Goal: Information Seeking & Learning: Learn about a topic

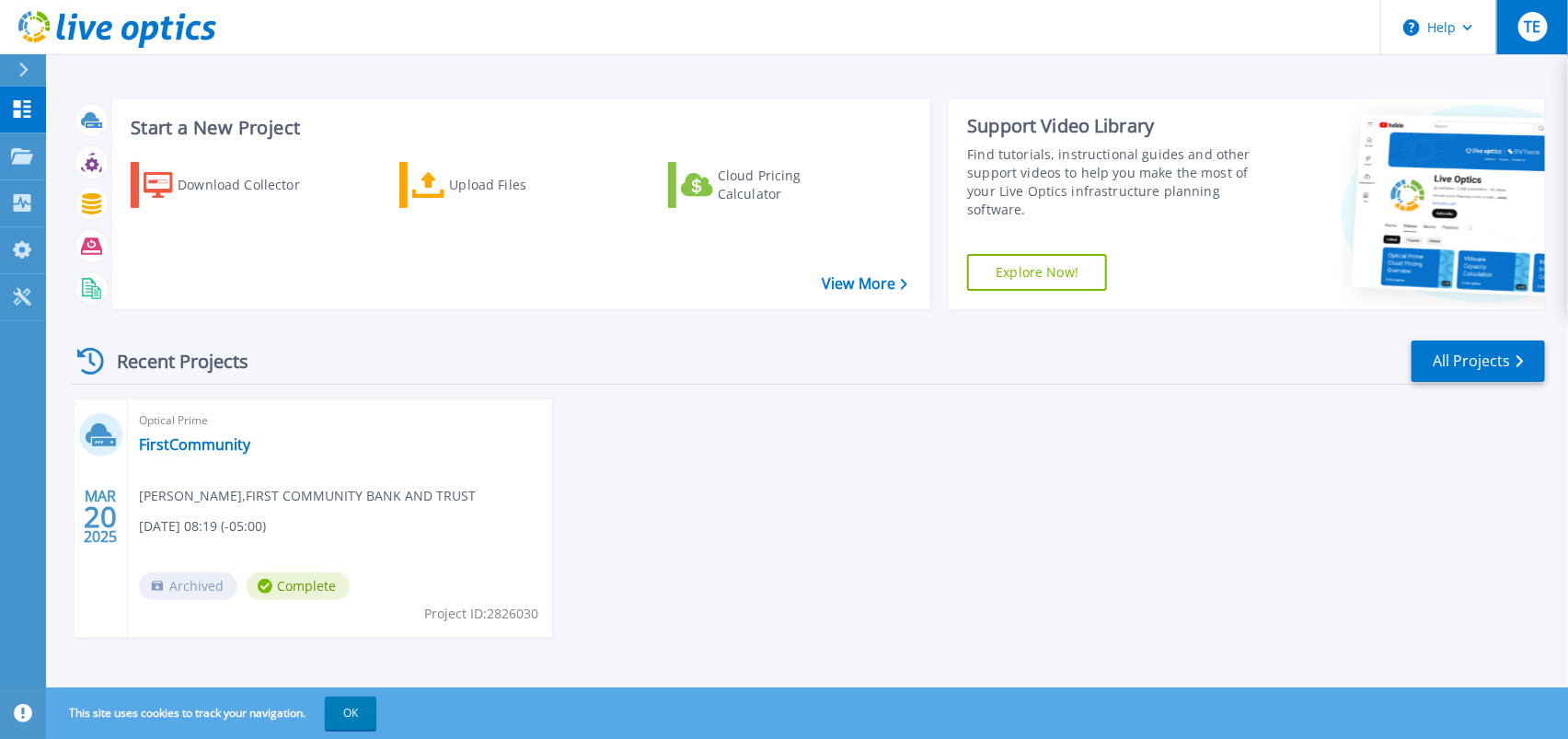
click at [1532, 29] on span "TE" at bounding box center [1532, 27] width 17 height 15
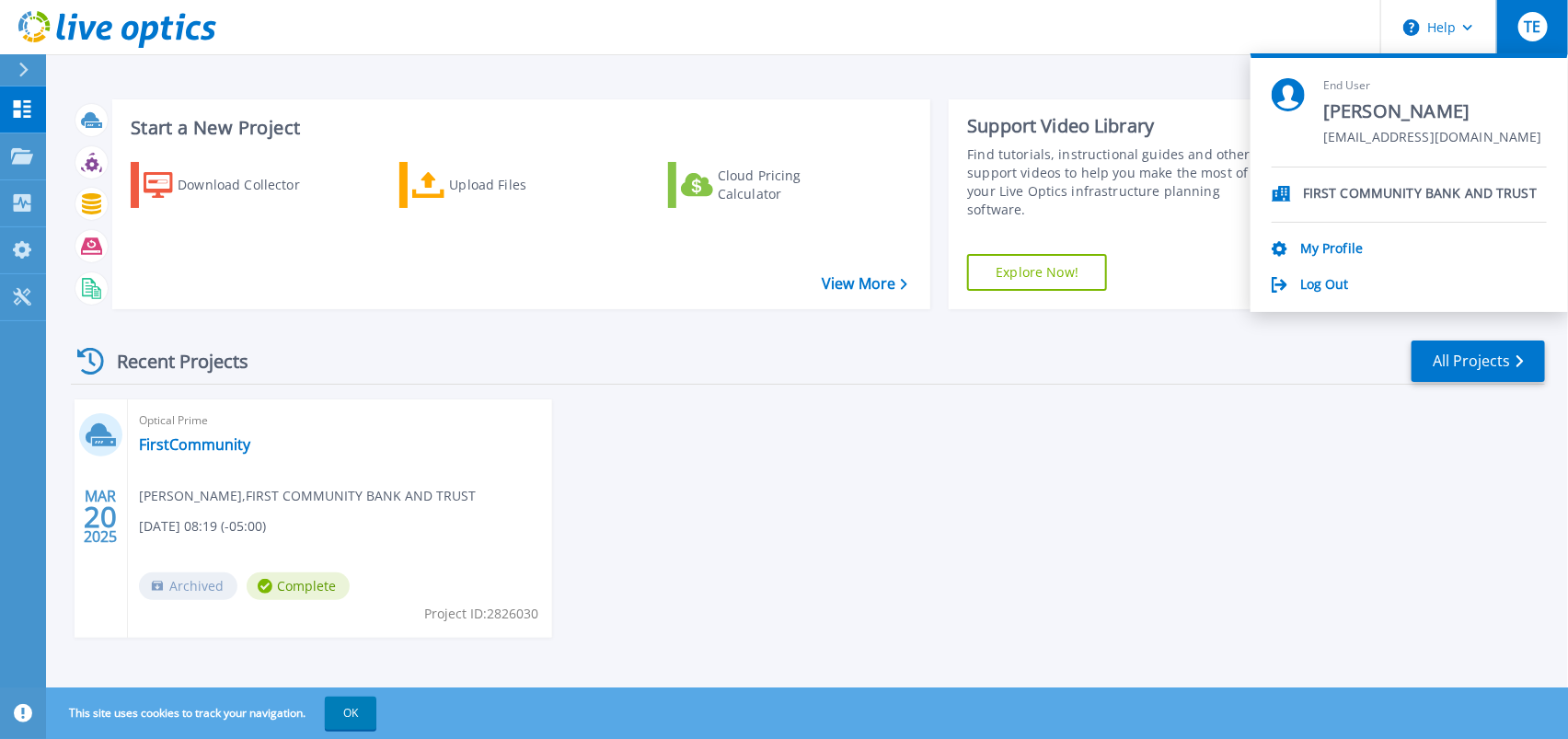
click at [1305, 295] on section "End User Tod Eastman teastman@firstcbt.bank FIRST COMMUNITY BANK AND TRUST My P…" at bounding box center [1409, 183] width 317 height 259
click at [1314, 283] on link "Log Out" at bounding box center [1324, 285] width 49 height 18
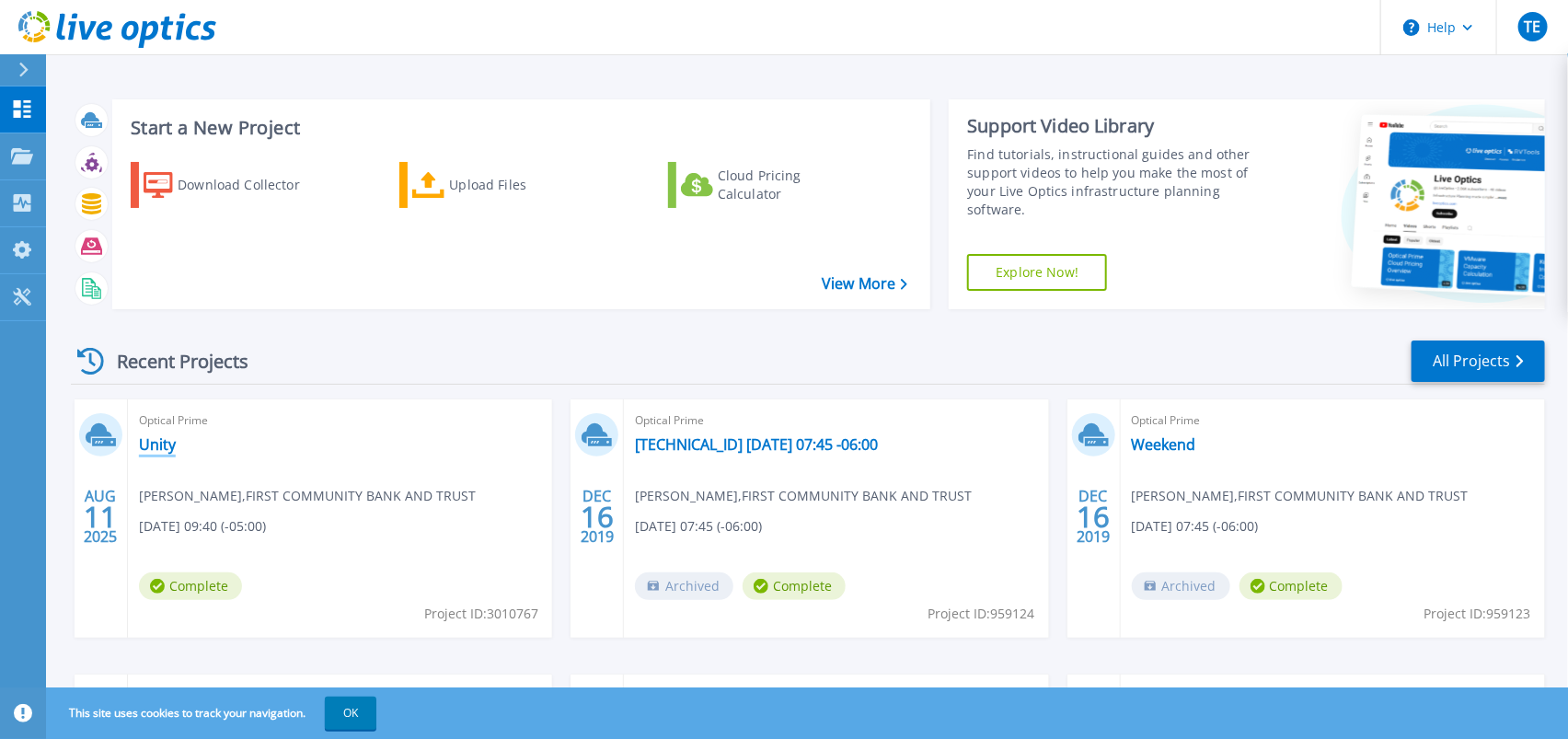
click at [163, 448] on link "Unity" at bounding box center [158, 445] width 37 height 19
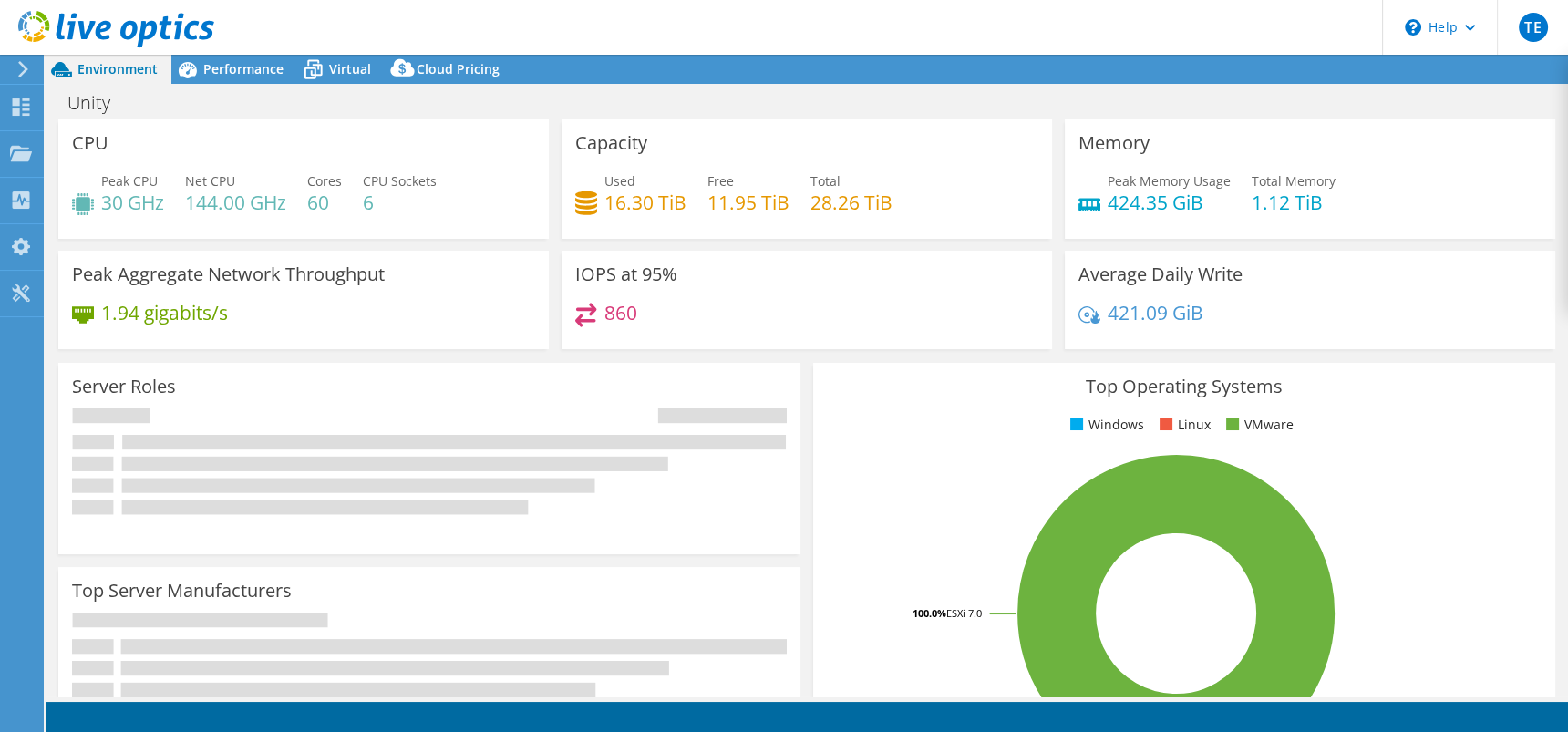
select select "USD"
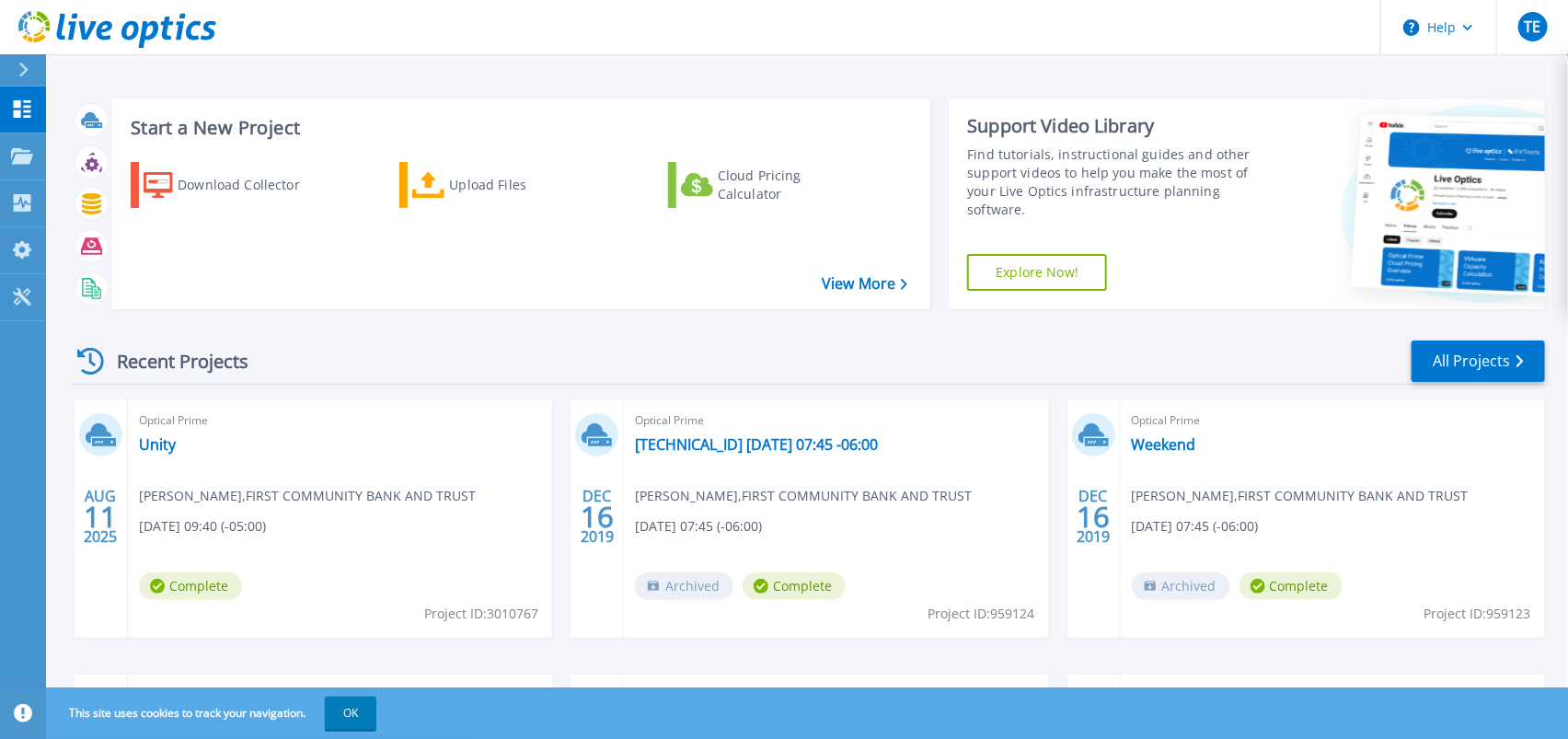
click at [790, 589] on span "Complete" at bounding box center [793, 587] width 103 height 28
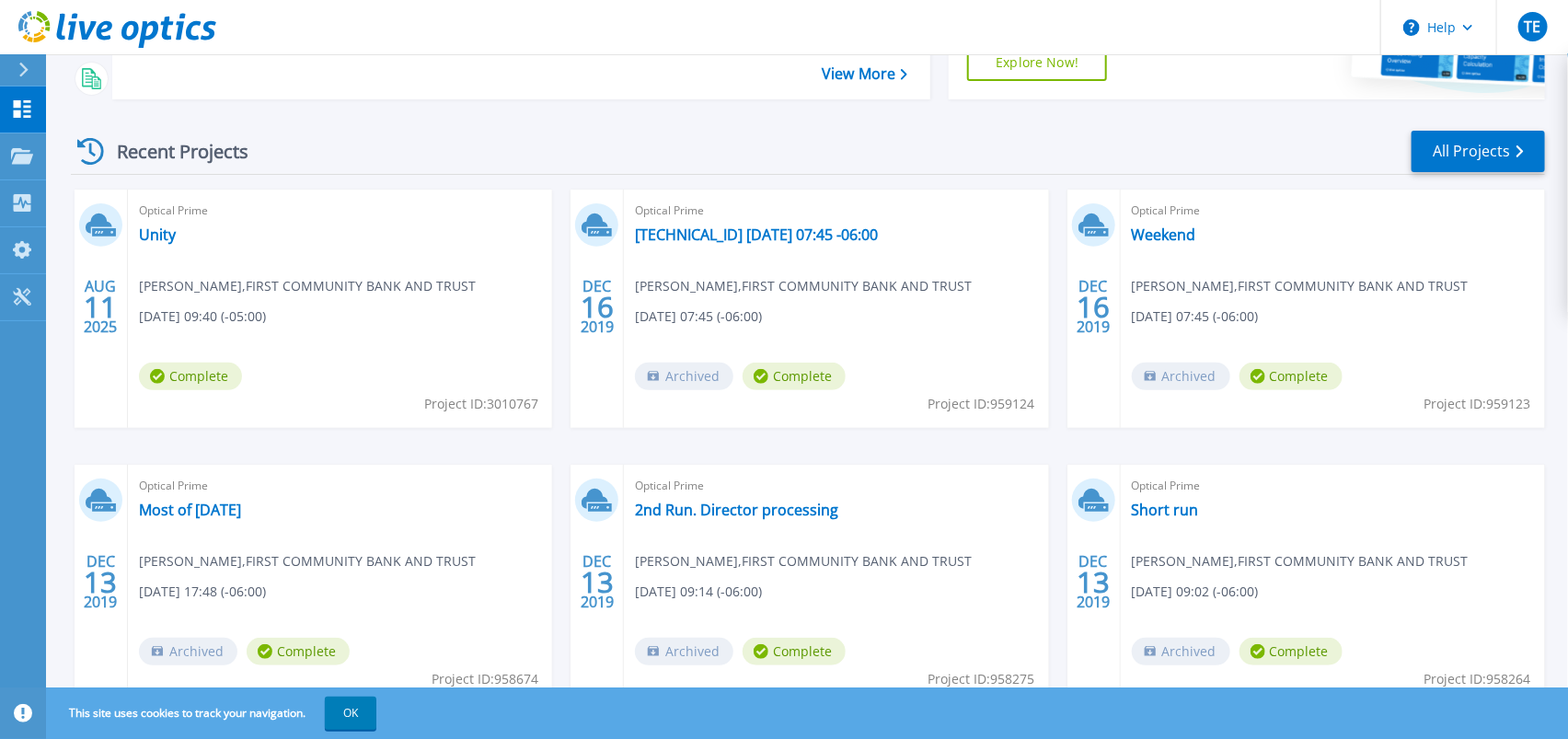
scroll to position [219, 0]
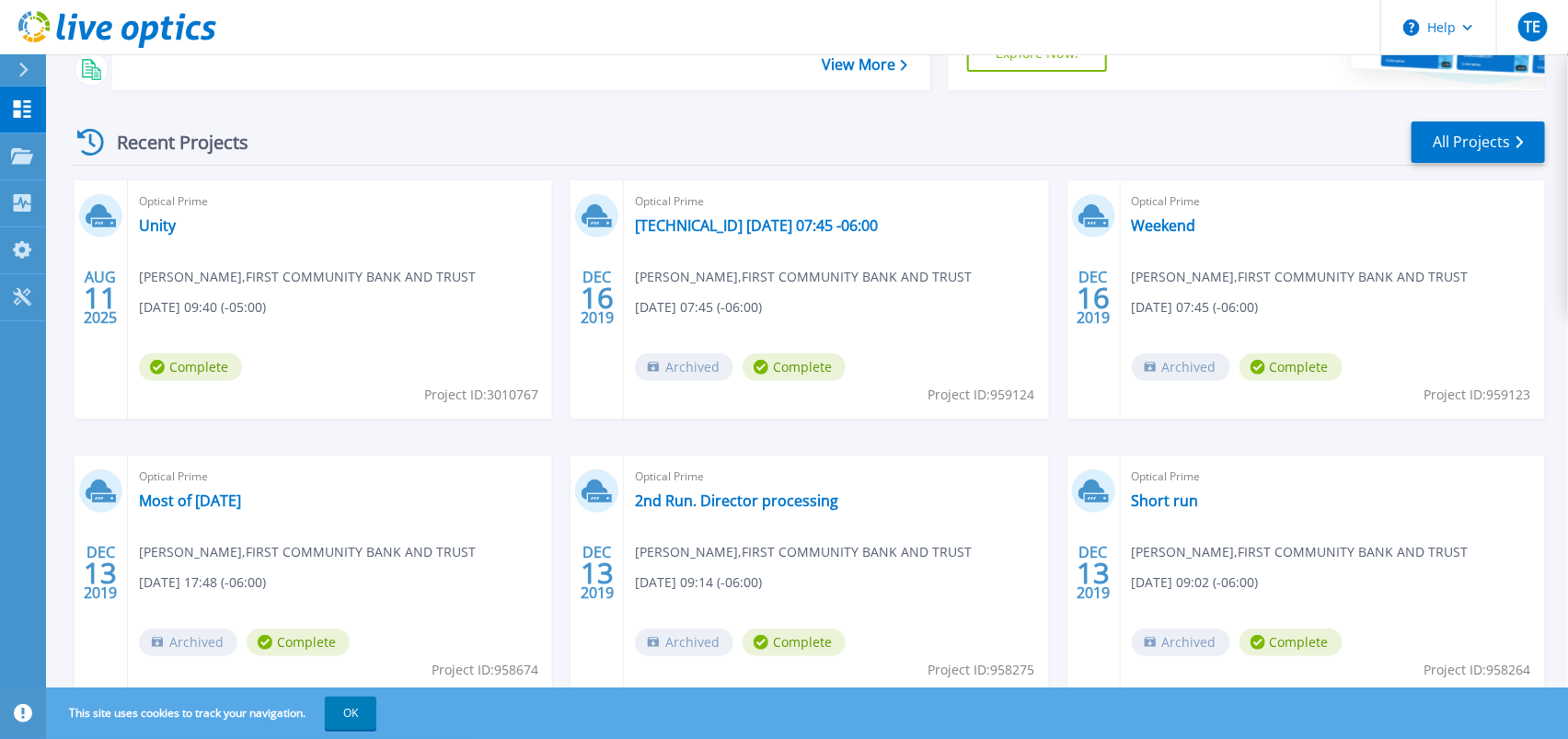
click at [790, 366] on span "Complete" at bounding box center [793, 368] width 103 height 28
click at [687, 227] on link "[TECHNICAL_ID] [DATE] 07:45 -06:00" at bounding box center [756, 226] width 243 height 19
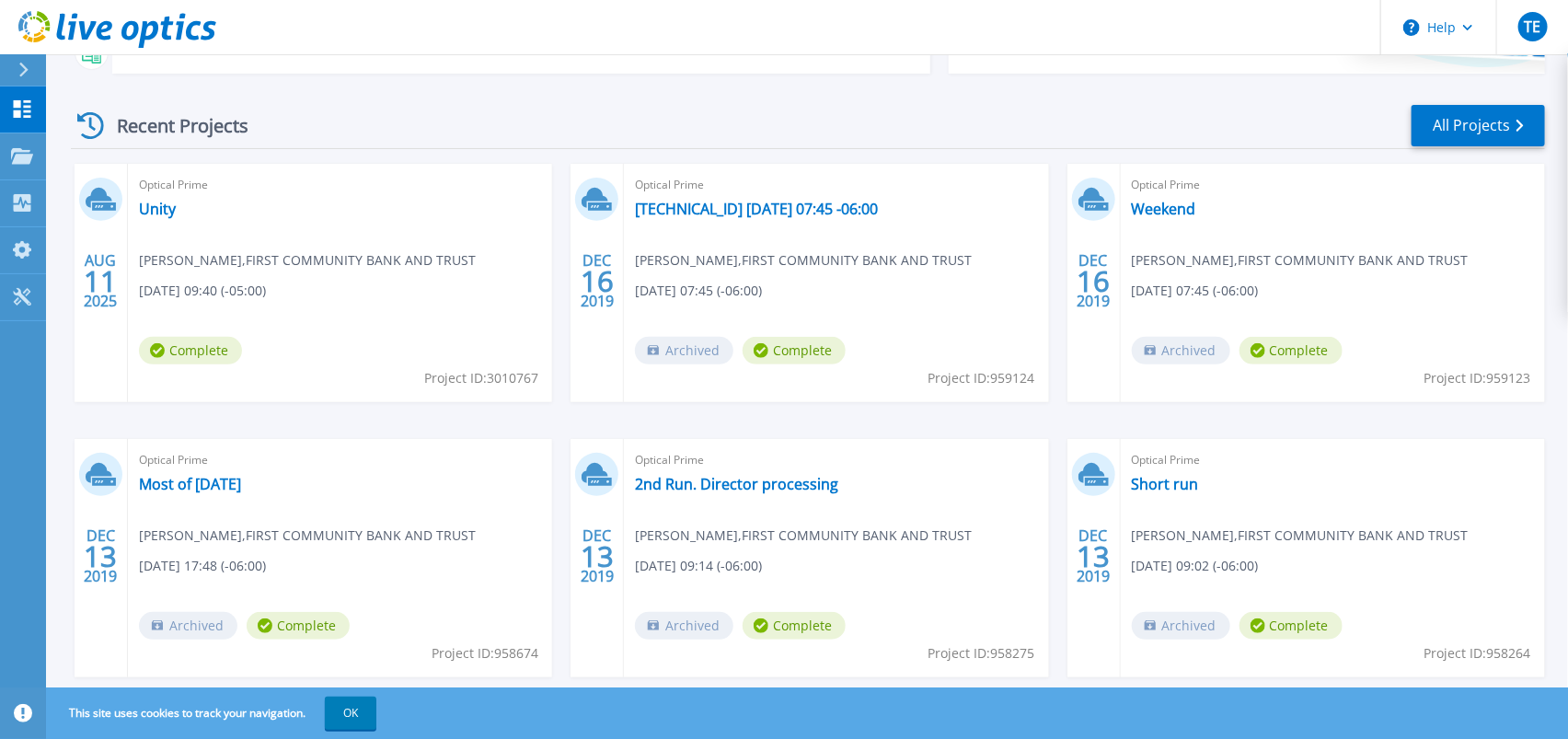
scroll to position [245, 0]
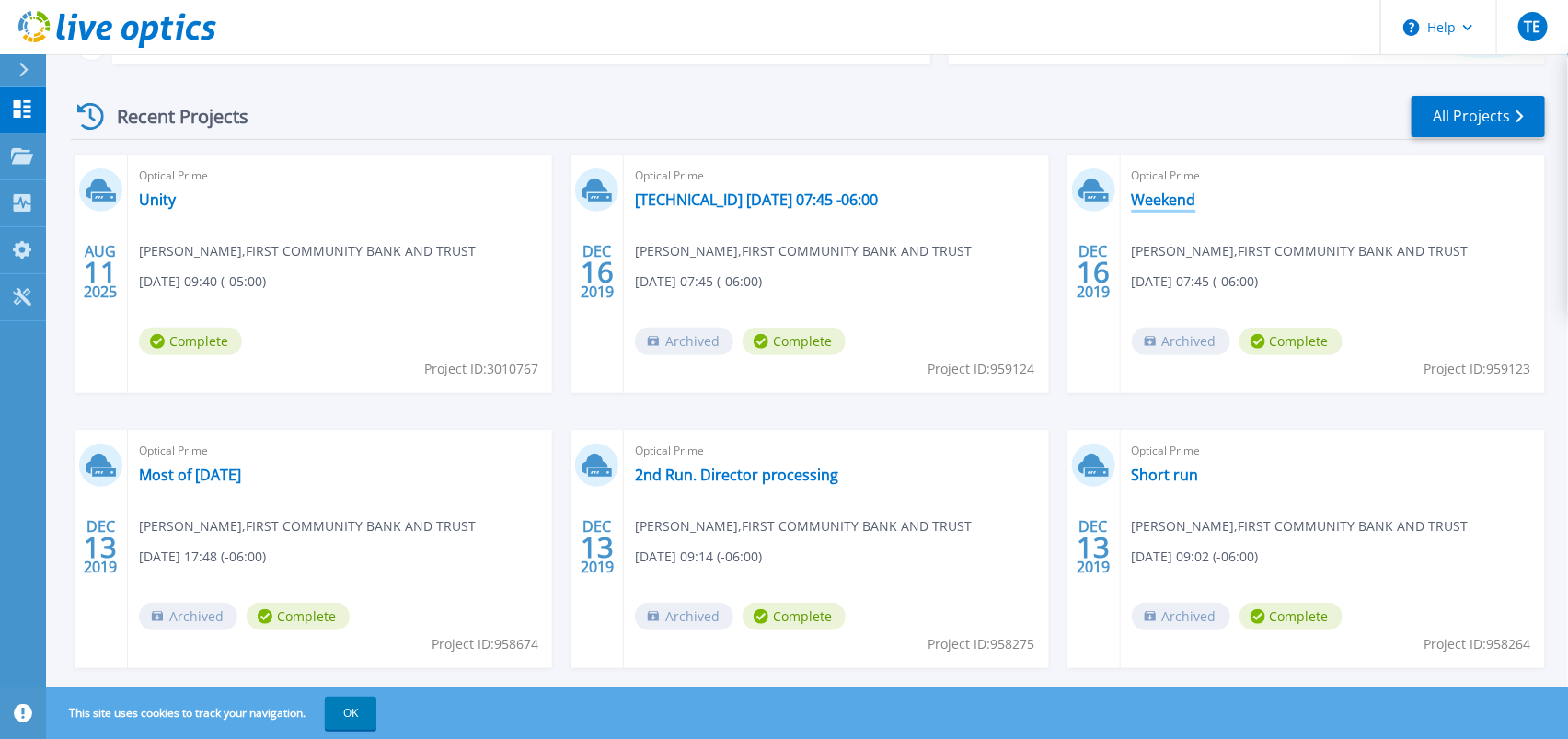
click at [1162, 198] on link "Weekend" at bounding box center [1163, 200] width 64 height 19
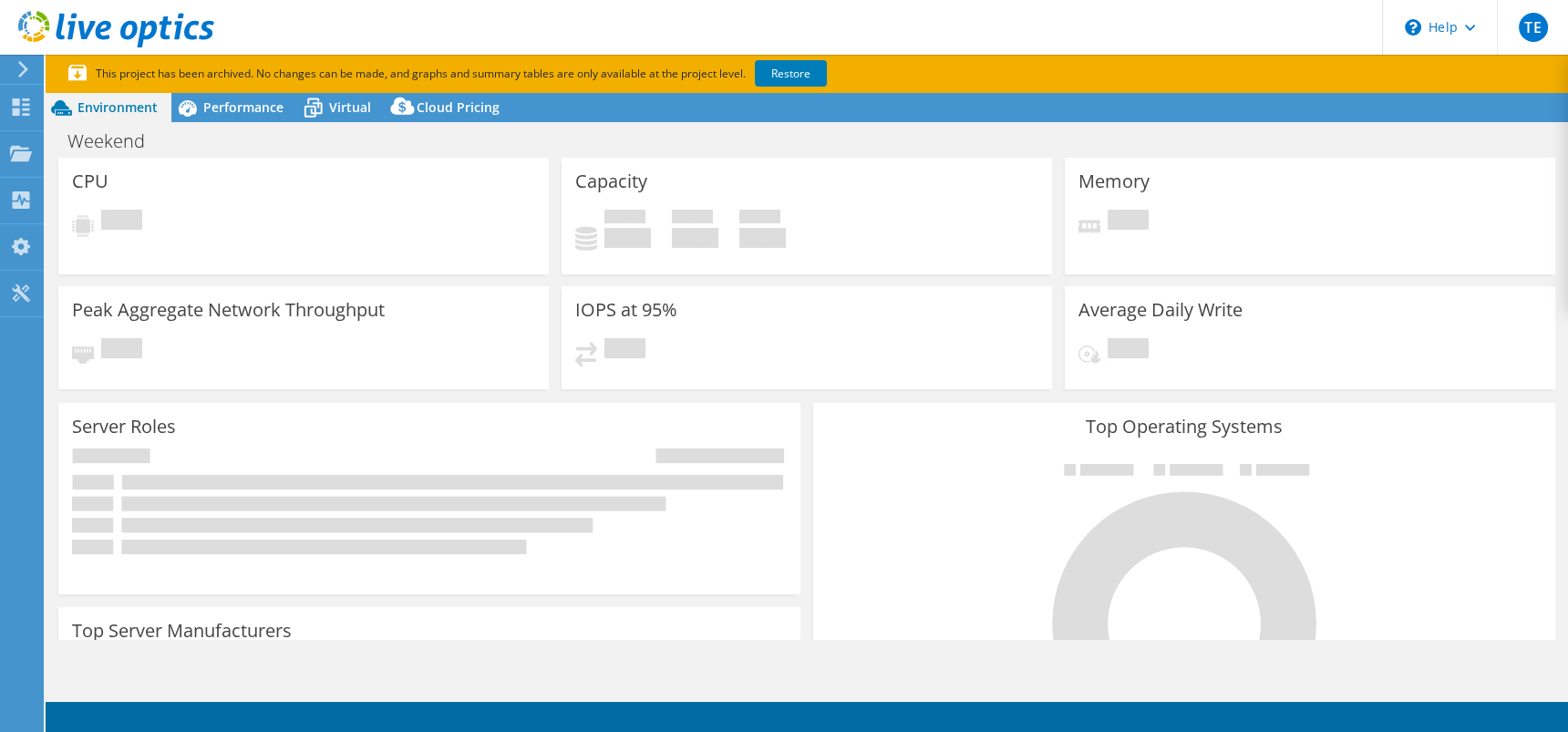
select select "USD"
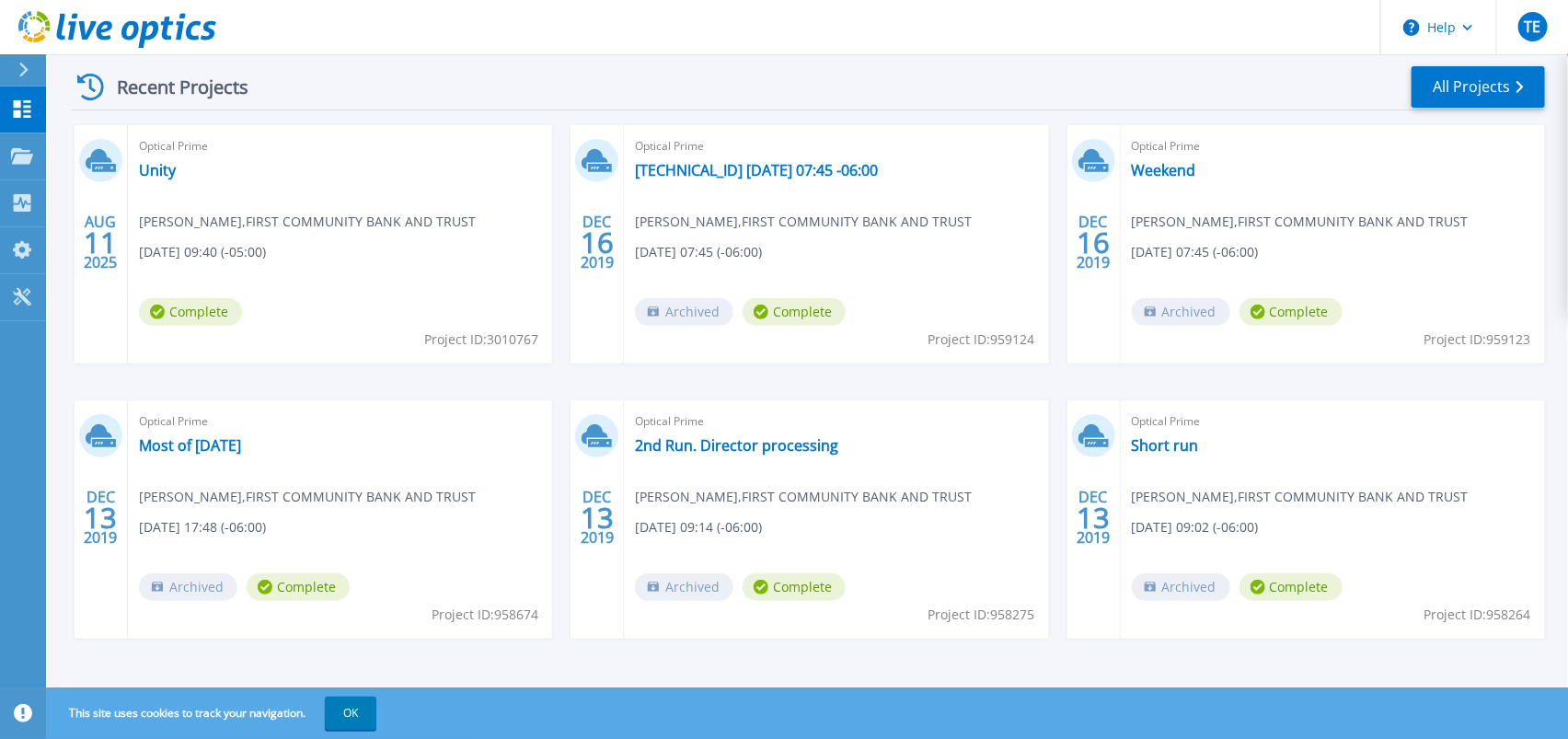
scroll to position [280, 0]
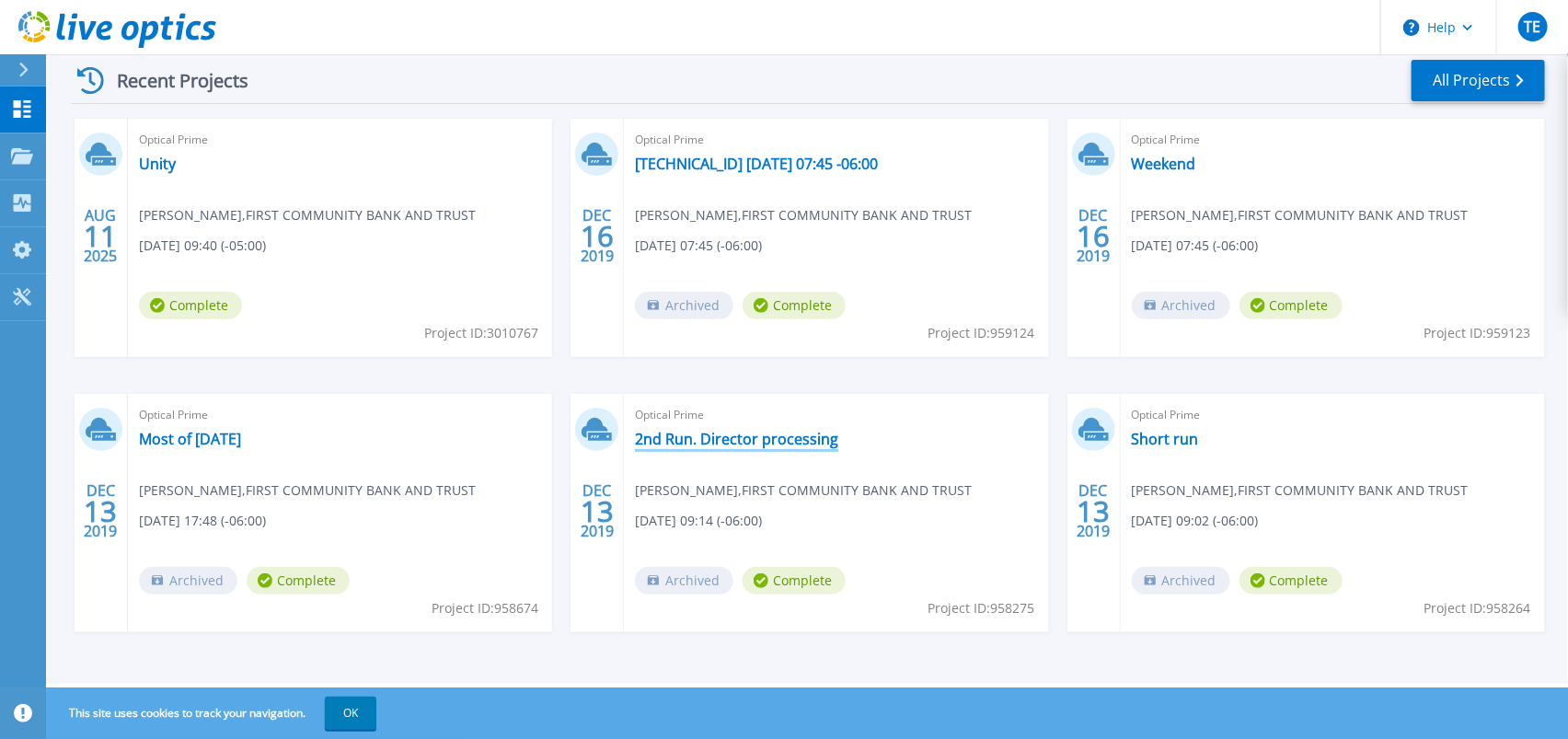
click at [701, 438] on link "2nd Run. Director processing" at bounding box center [736, 439] width 203 height 19
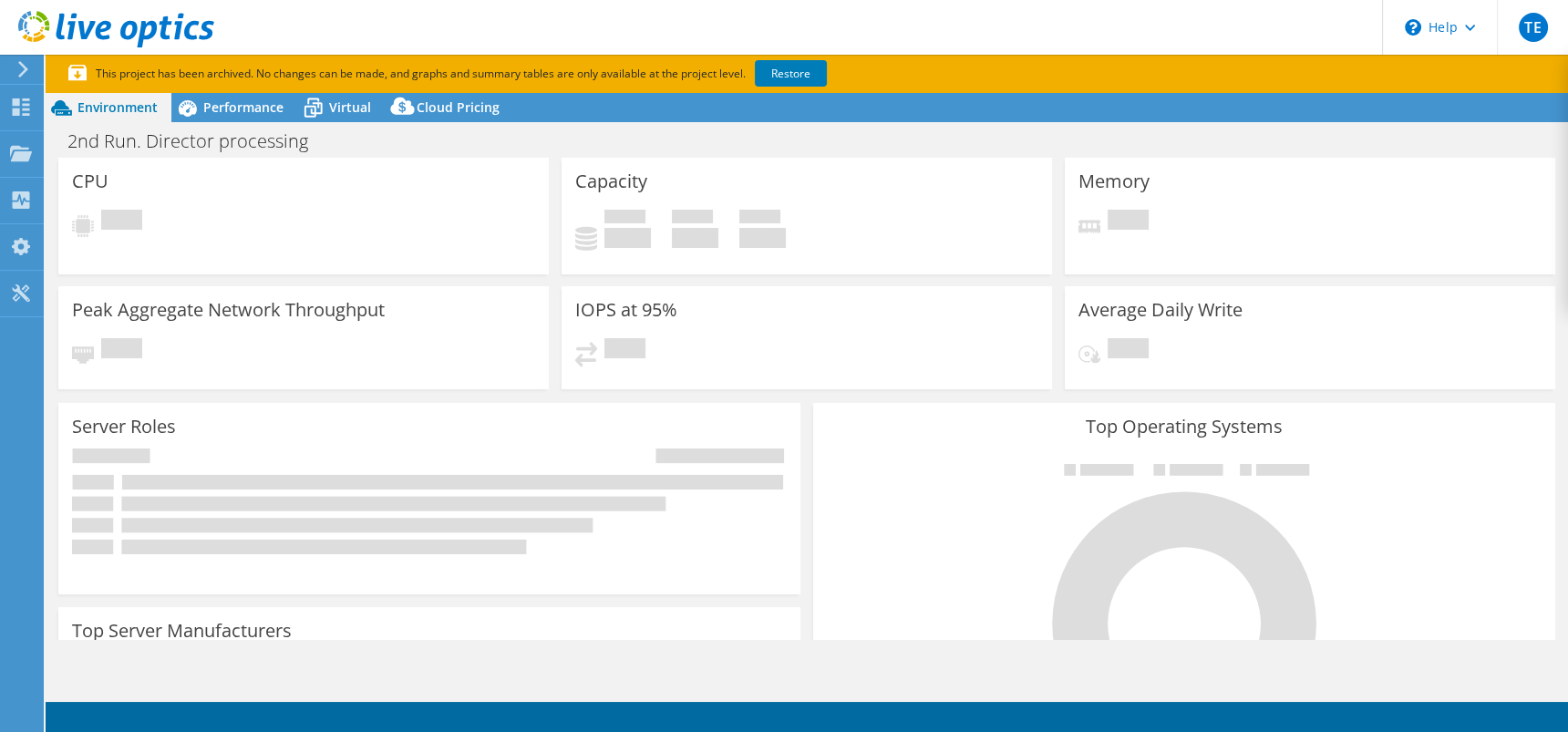
select select "USD"
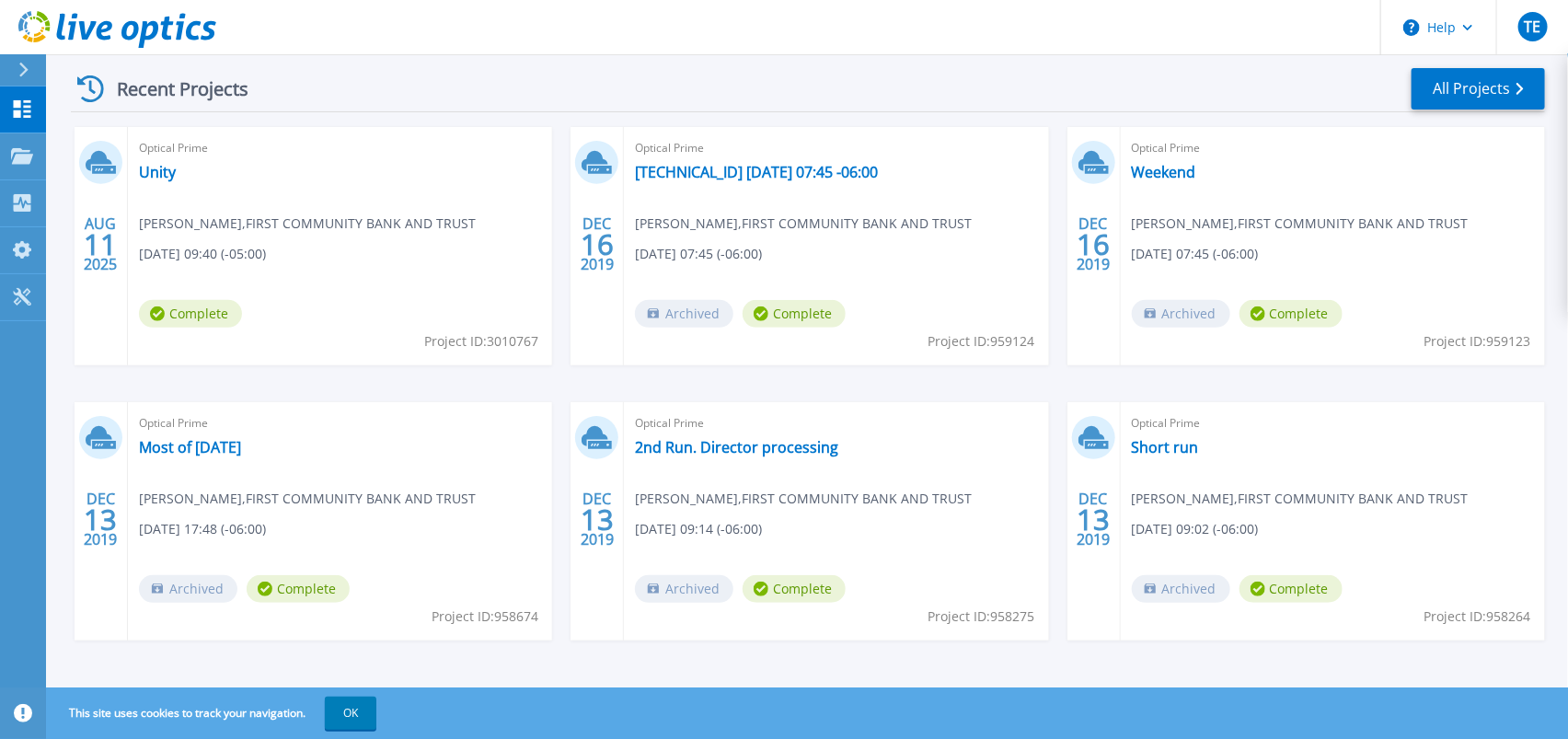
scroll to position [280, 0]
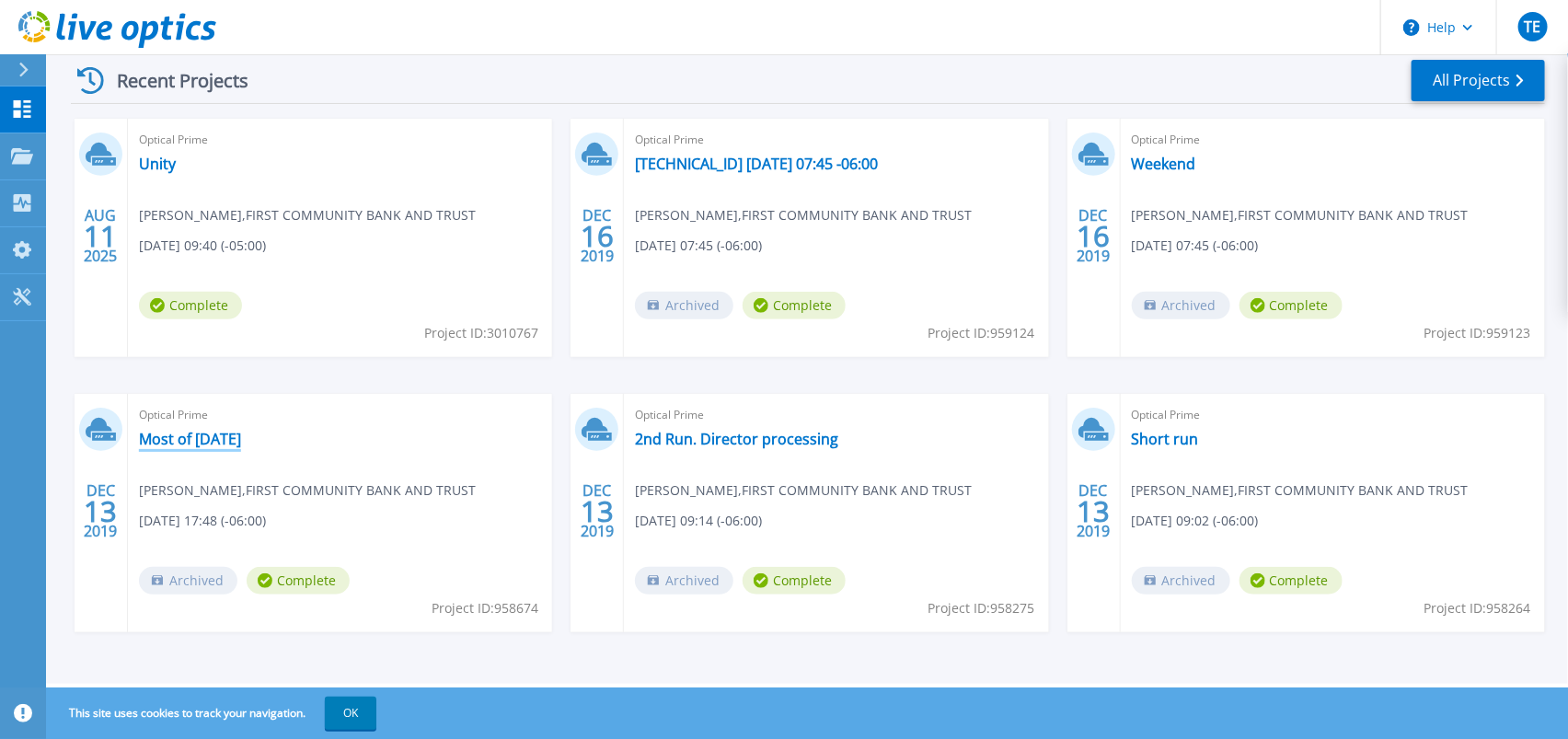
click at [180, 436] on link "Most of Friday" at bounding box center [190, 439] width 102 height 19
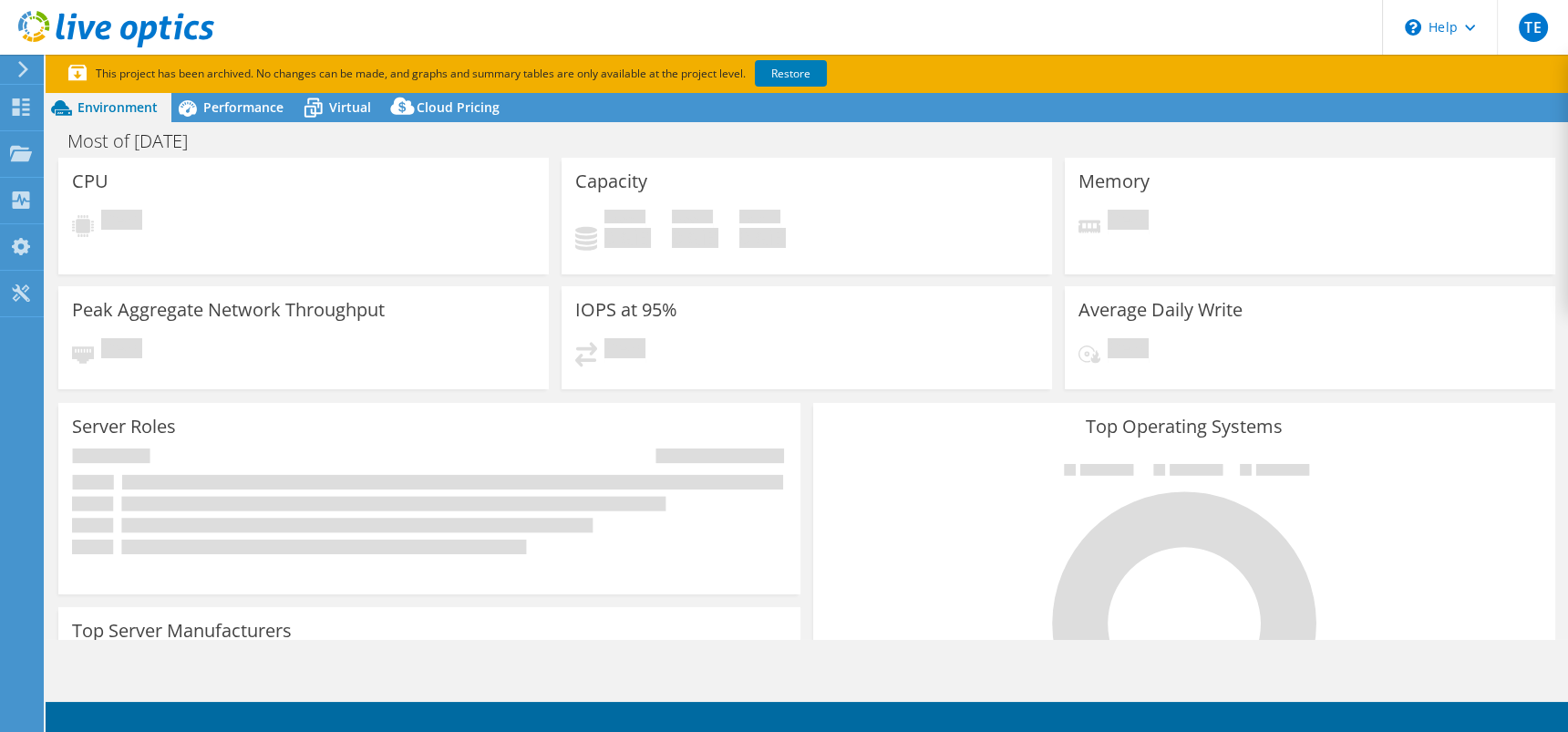
select select "USD"
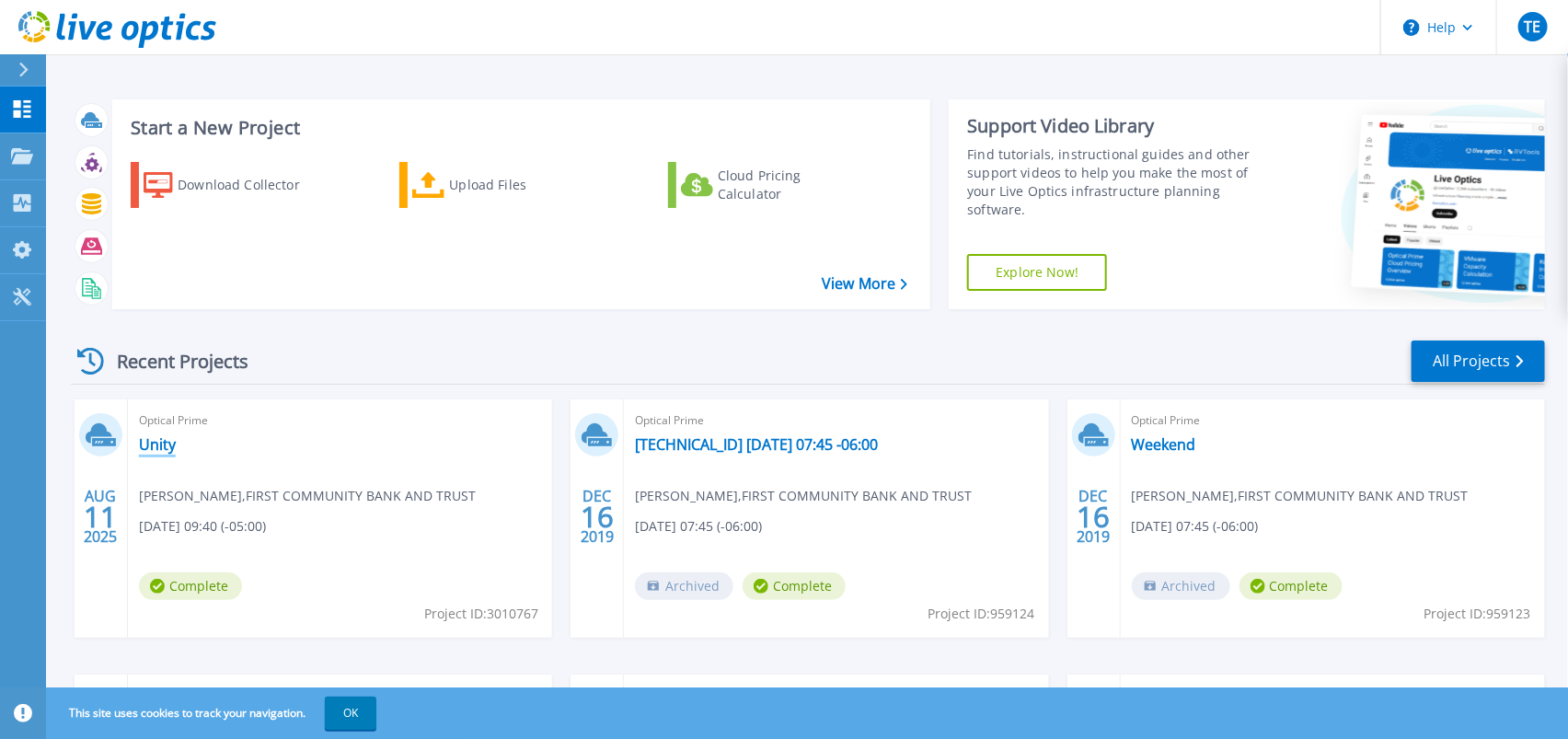
click at [158, 438] on link "Unity" at bounding box center [158, 445] width 37 height 19
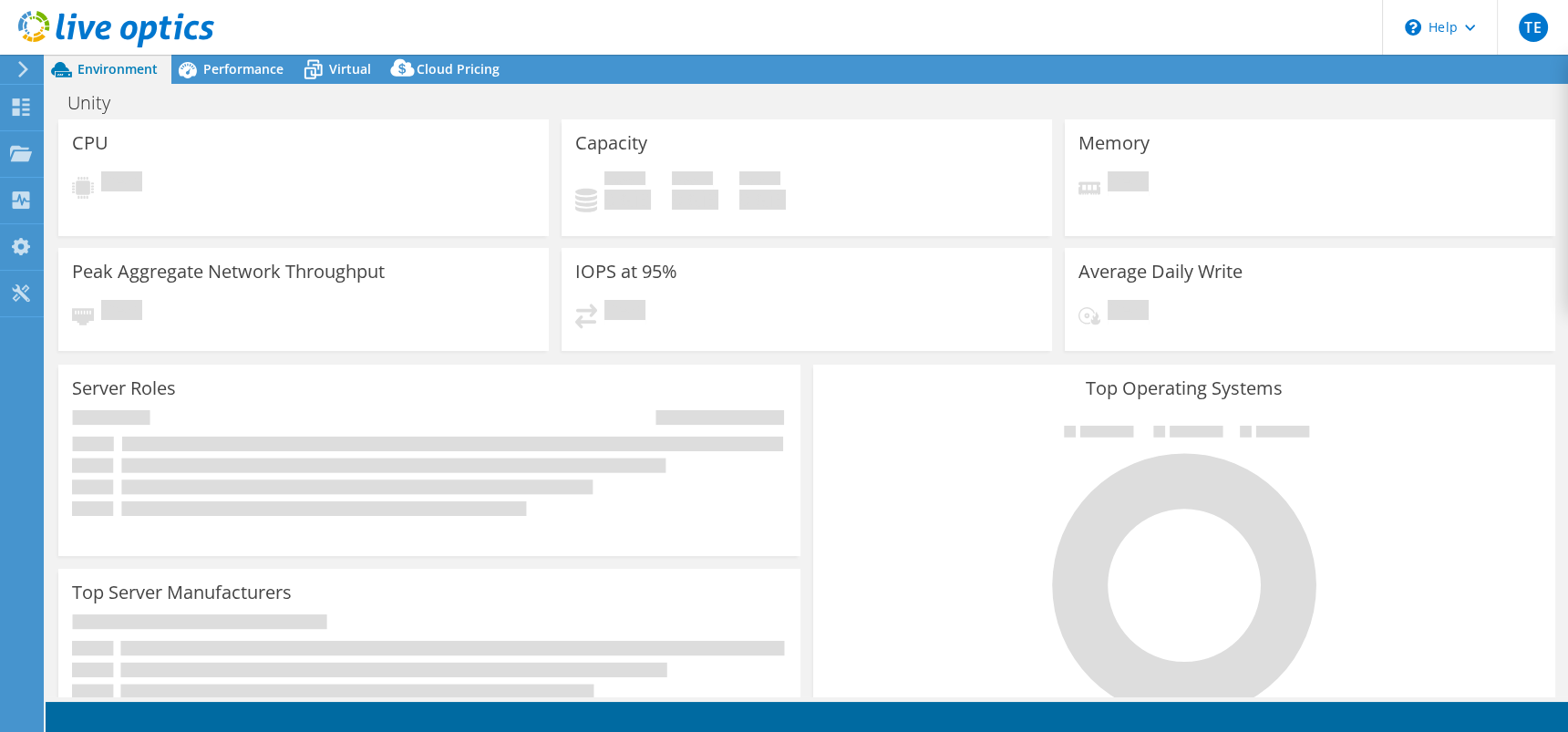
select select "USD"
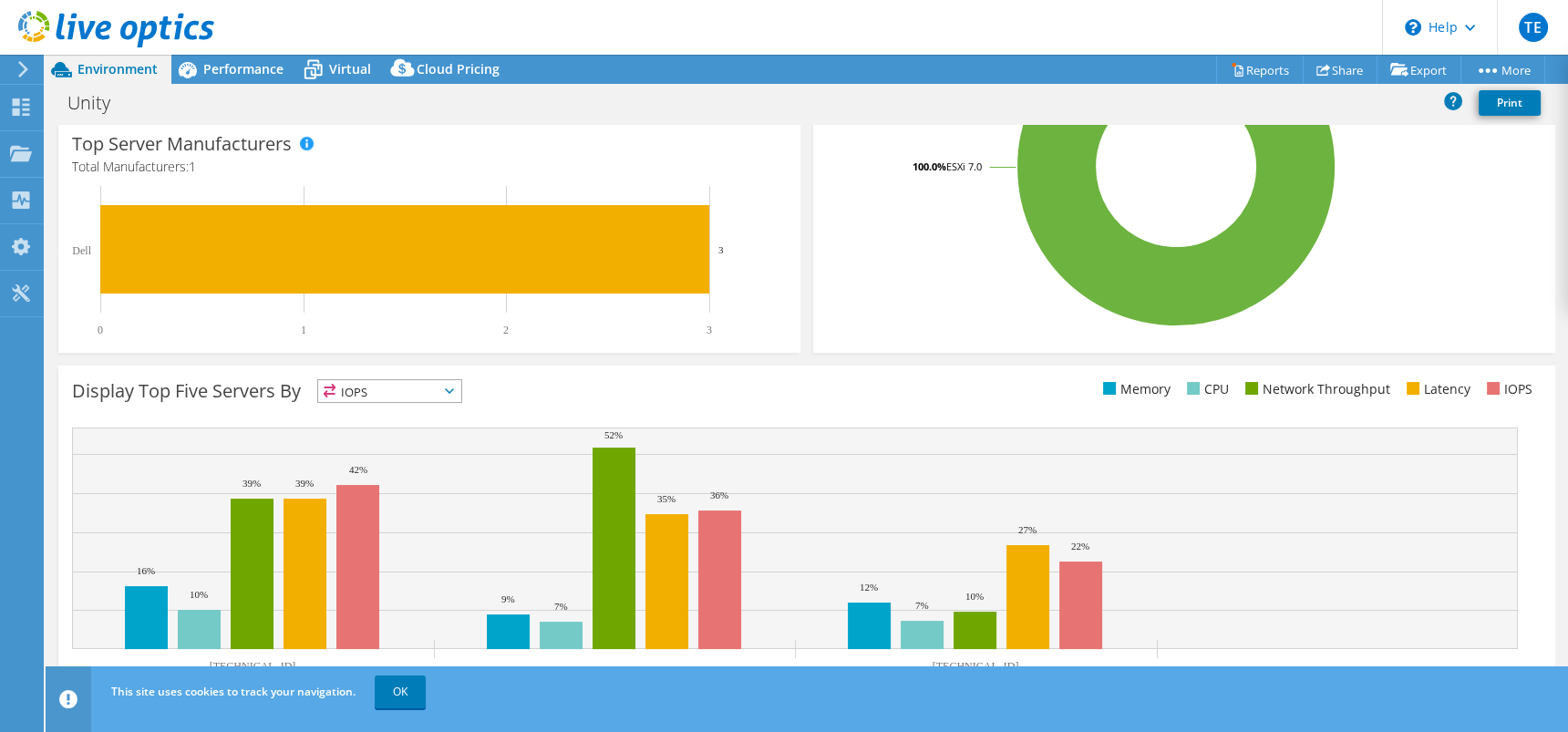
scroll to position [484, 0]
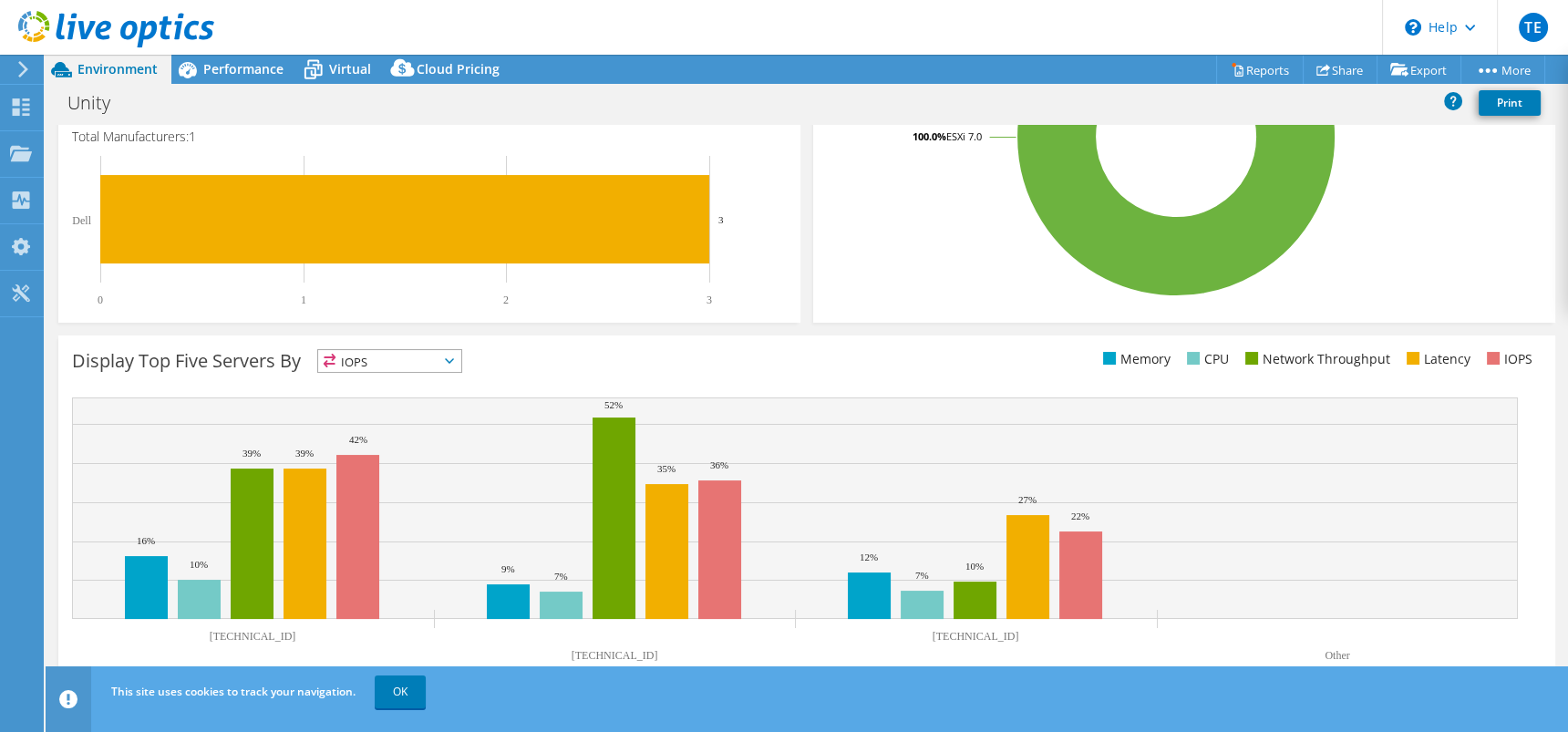
click at [441, 360] on span "IOPS" at bounding box center [390, 361] width 143 height 22
click at [366, 407] on li "Memory" at bounding box center [390, 410] width 143 height 26
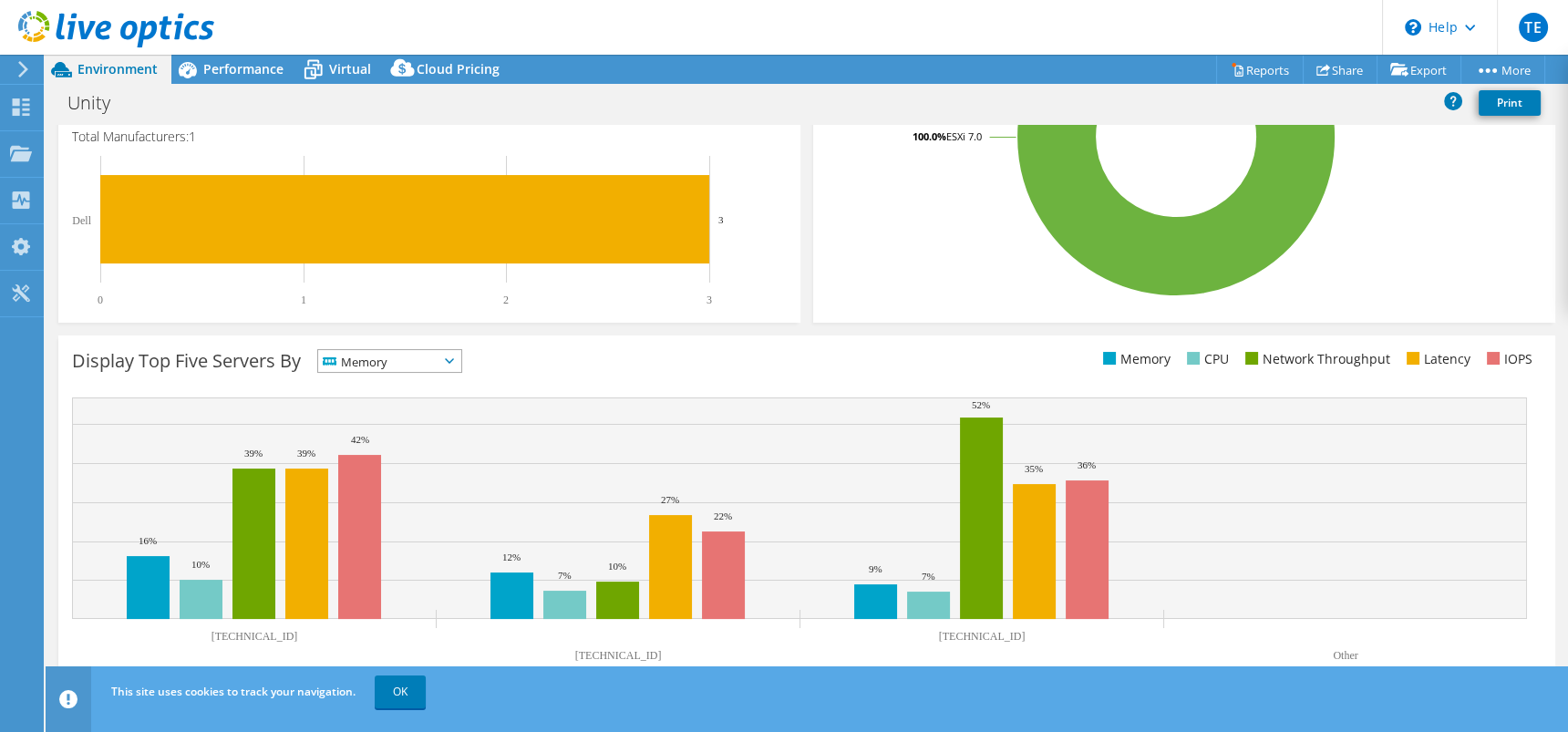
click at [438, 357] on span "Memory" at bounding box center [378, 361] width 120 height 22
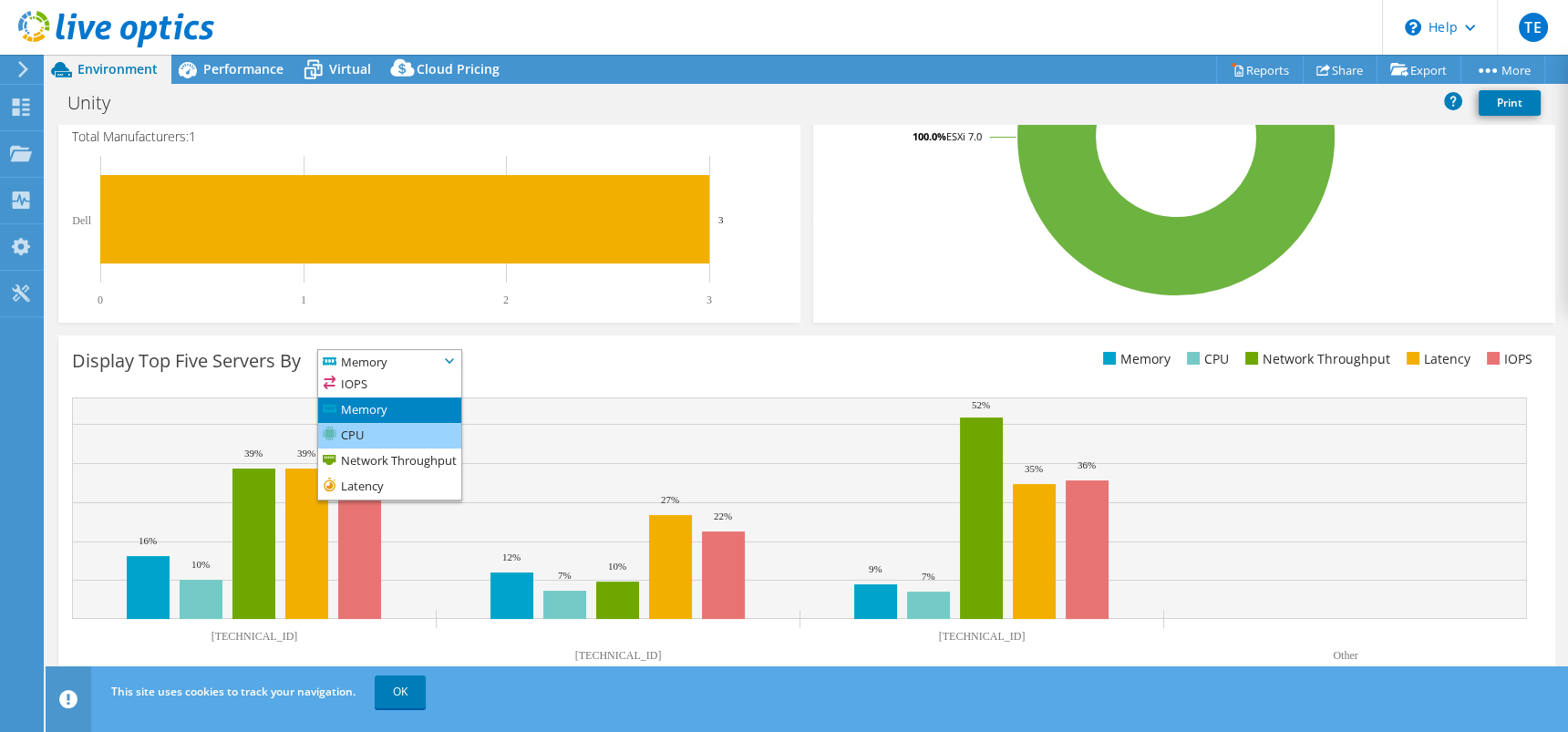
click at [402, 429] on li "CPU" at bounding box center [390, 436] width 143 height 26
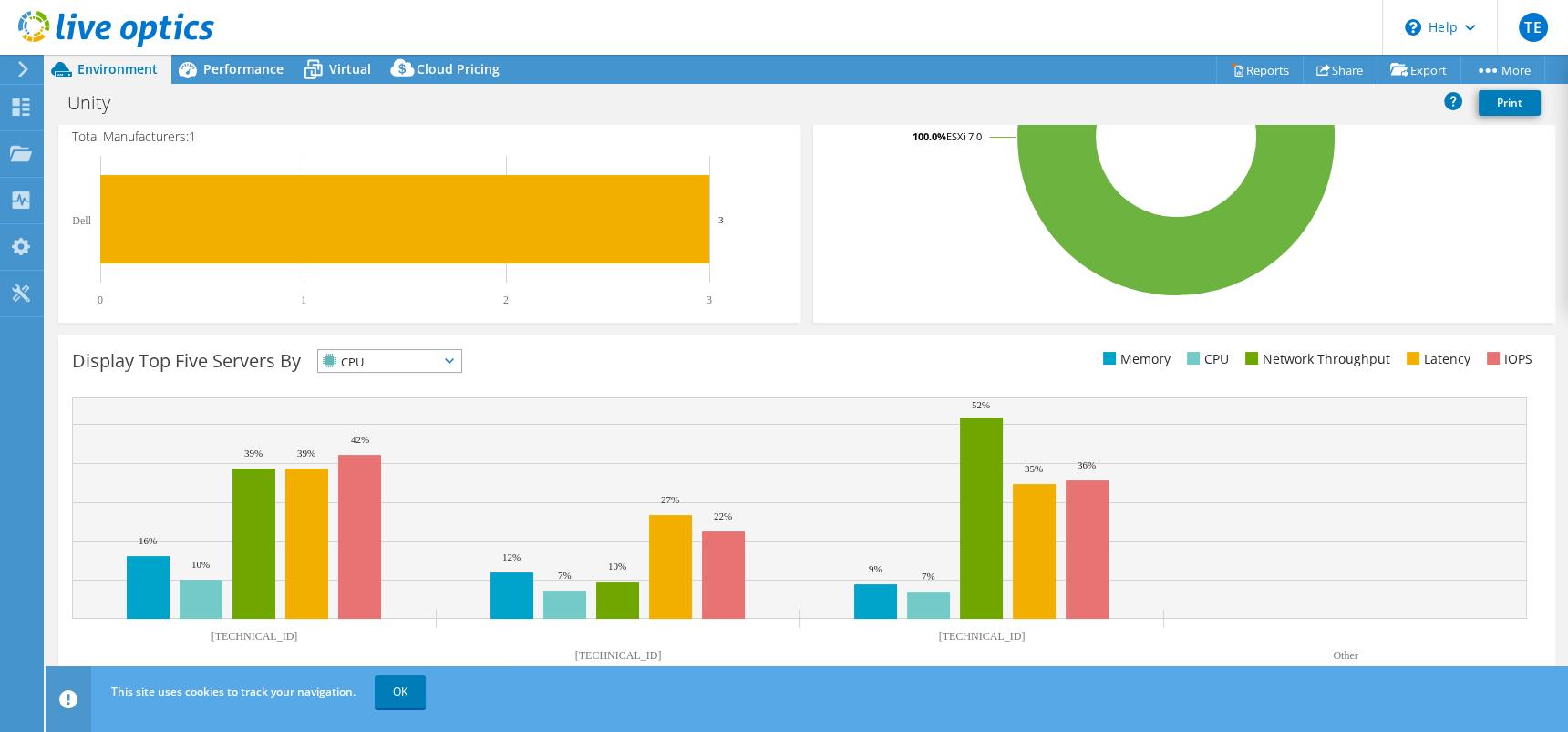
click at [461, 356] on span "CPU" at bounding box center [390, 361] width 143 height 22
click at [391, 456] on li "Network Throughput" at bounding box center [390, 462] width 143 height 26
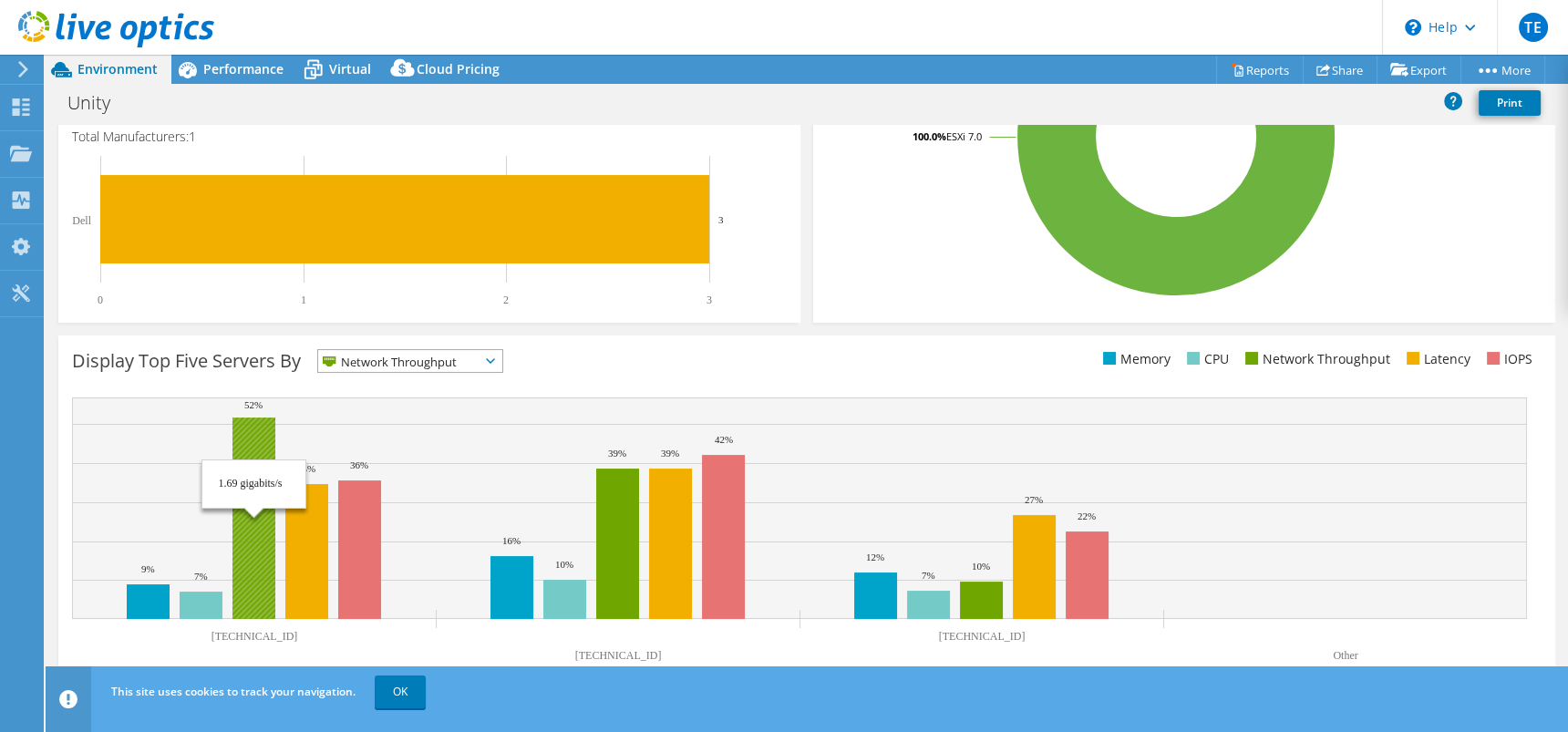
click at [244, 432] on rect at bounding box center [254, 518] width 43 height 201
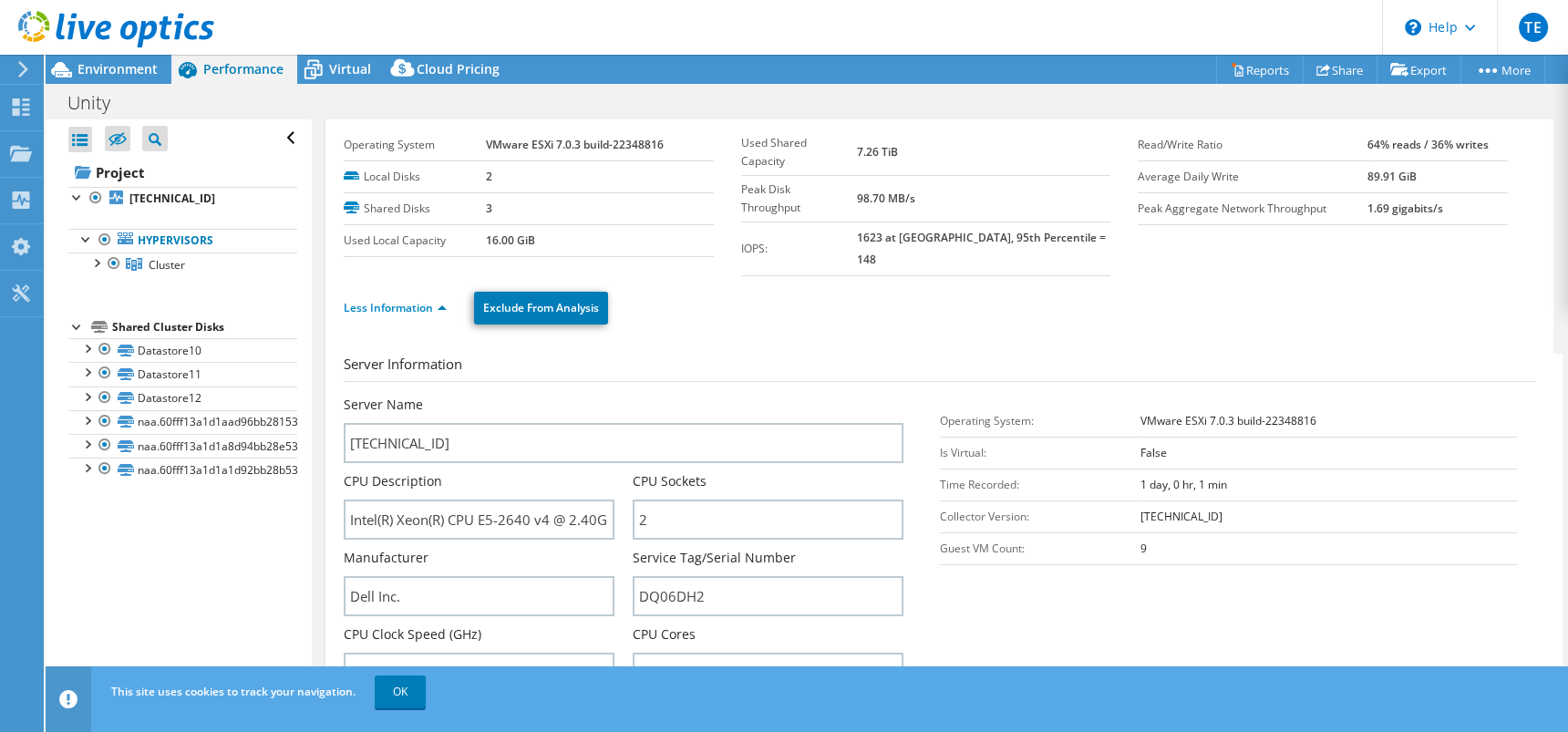
scroll to position [0, 0]
